Goal: Task Accomplishment & Management: Use online tool/utility

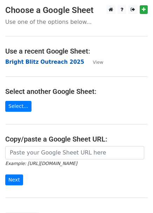
click at [31, 61] on strong "Bright Blitz Outreach 2025" at bounding box center [44, 62] width 79 height 6
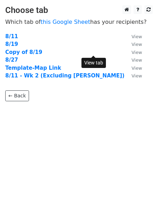
click at [132, 52] on small "View" at bounding box center [137, 52] width 10 height 5
click at [31, 53] on strong "Copy of 8/19" at bounding box center [23, 52] width 37 height 6
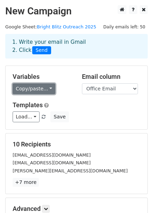
click at [40, 91] on link "Copy/paste..." at bounding box center [34, 88] width 43 height 11
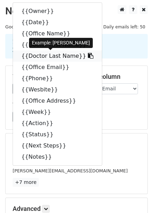
click at [88, 58] on icon at bounding box center [91, 56] width 6 height 6
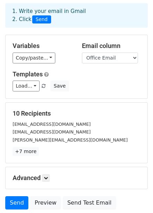
scroll to position [46, 0]
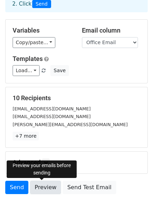
click at [45, 188] on link "Preview" at bounding box center [45, 187] width 31 height 13
click at [37, 189] on link "Preview" at bounding box center [45, 187] width 31 height 13
